Goal: Browse casually: Explore the website without a specific task or goal

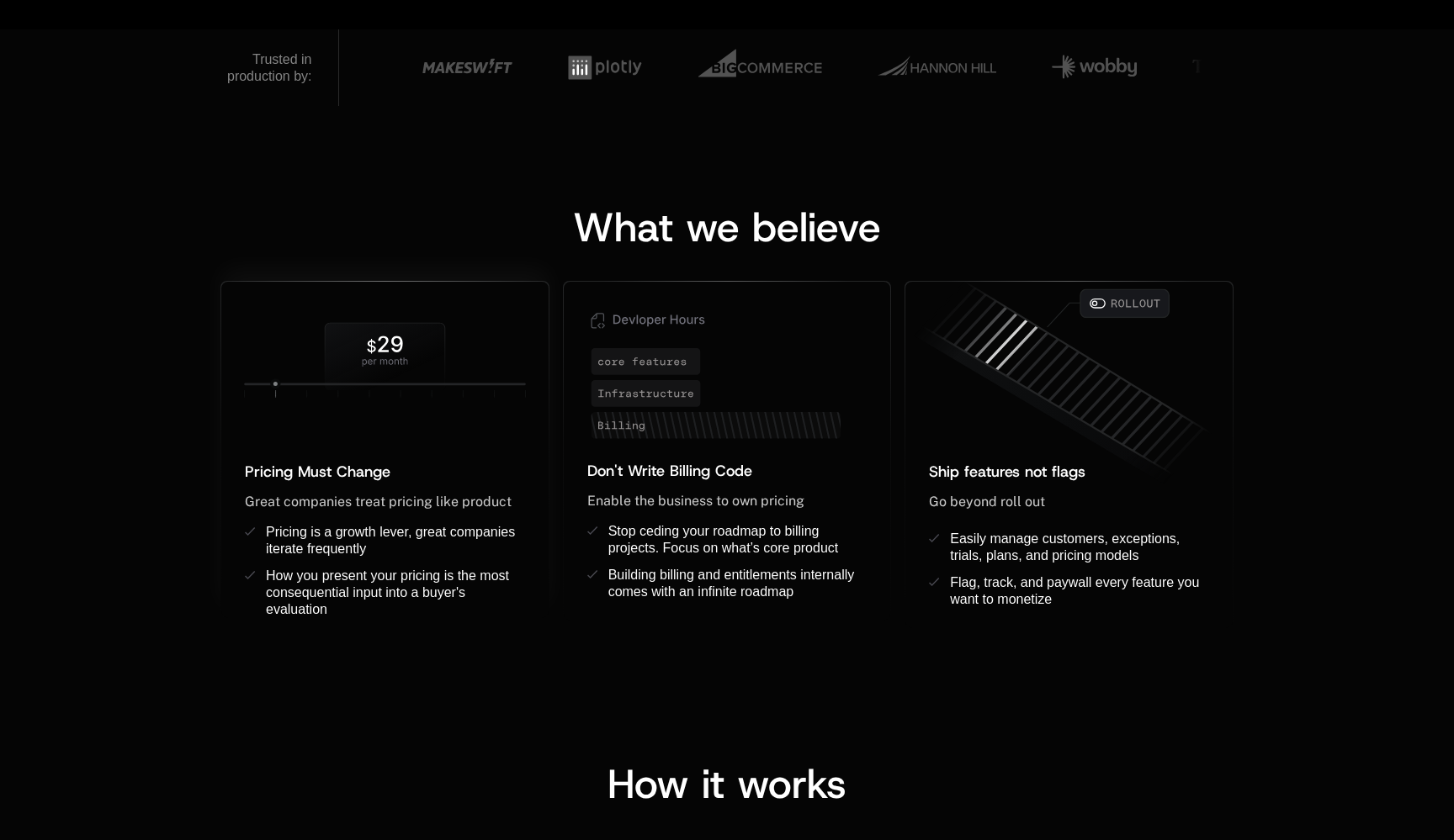
scroll to position [1400, 0]
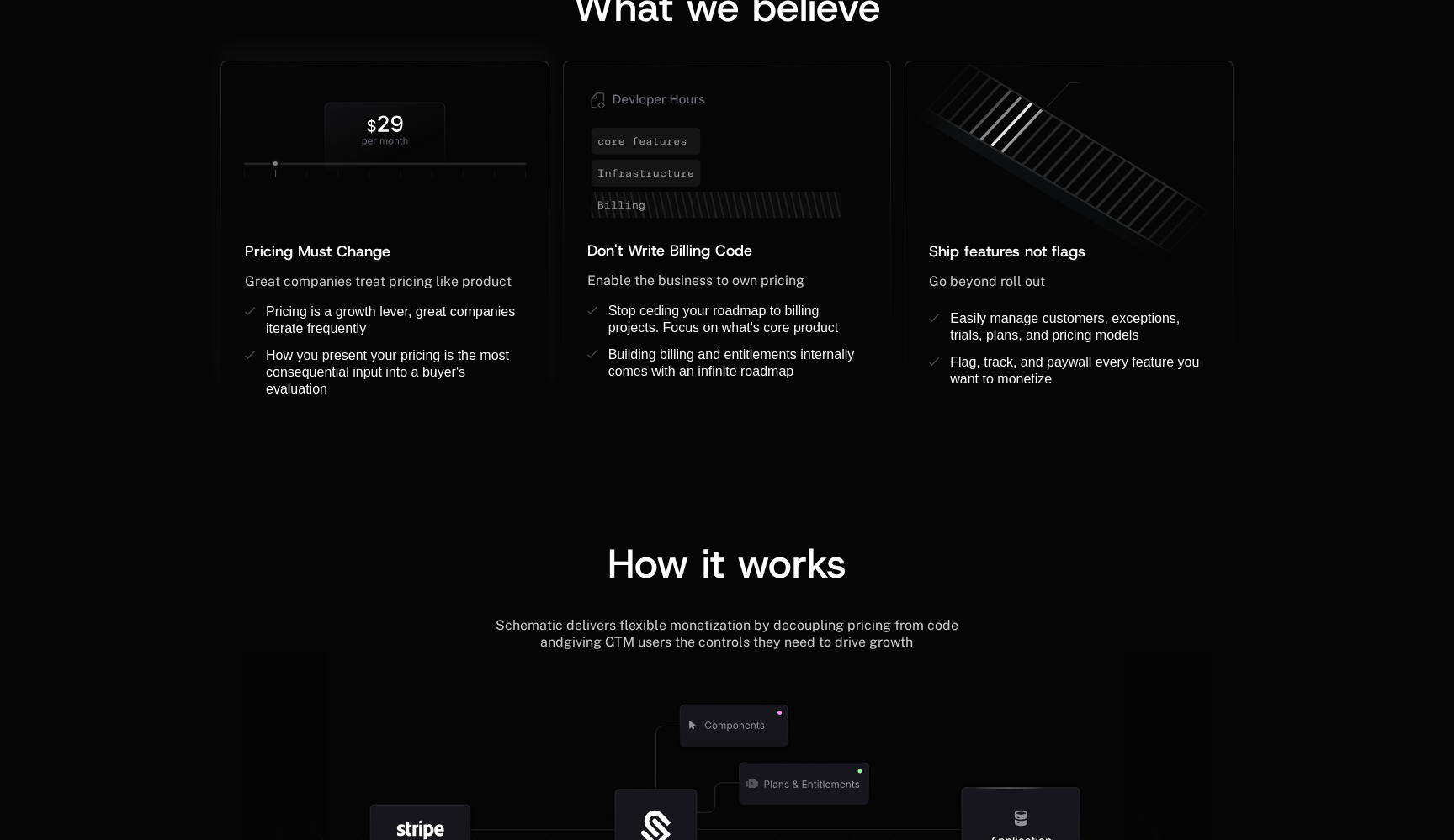
drag, startPoint x: 281, startPoint y: 164, endPoint x: 446, endPoint y: 161, distance: 165.0
click at [426, 161] on g at bounding box center [385, 716] width 281 height 1227
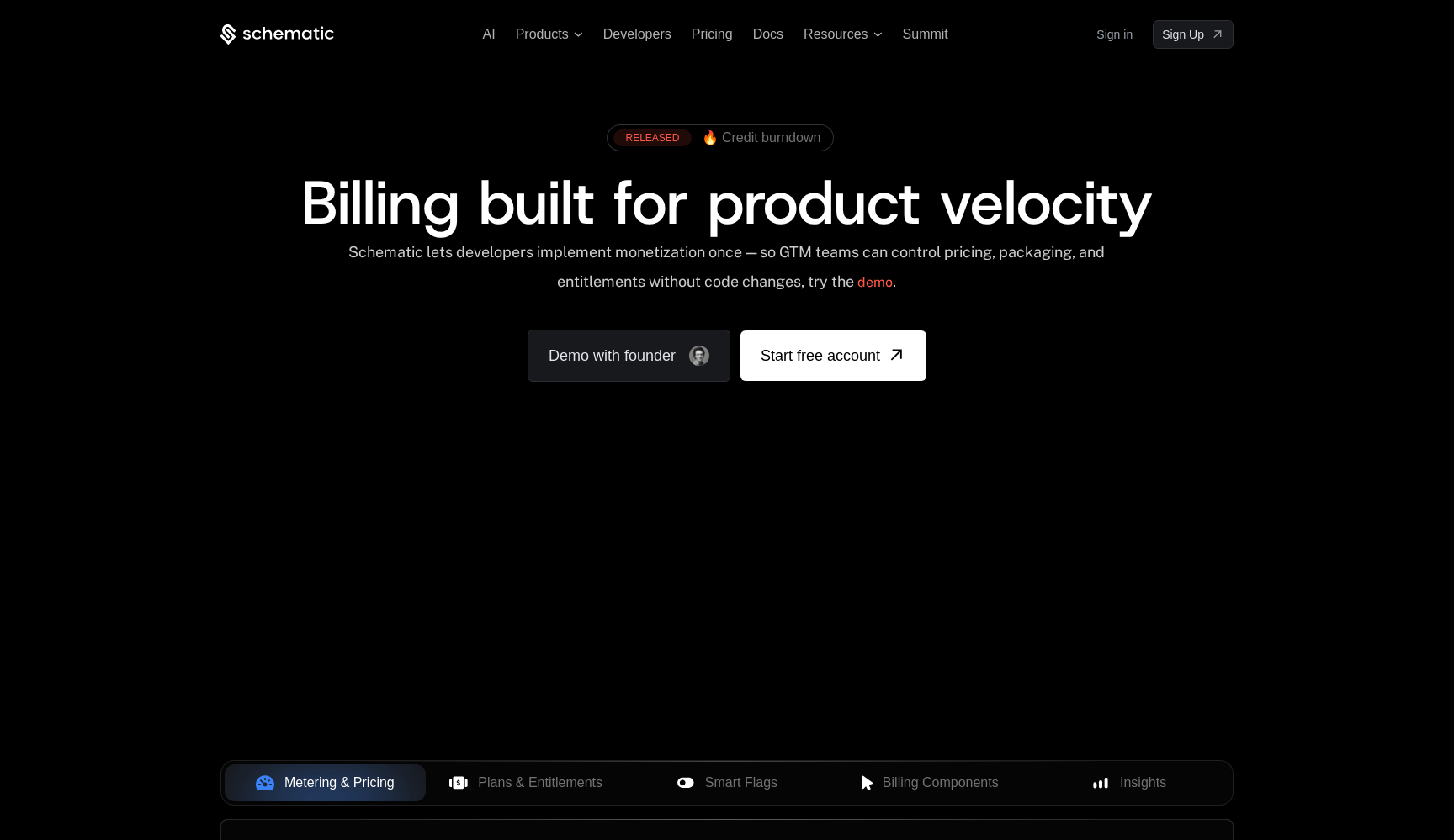
scroll to position [0, 0]
